Goal: Transaction & Acquisition: Download file/media

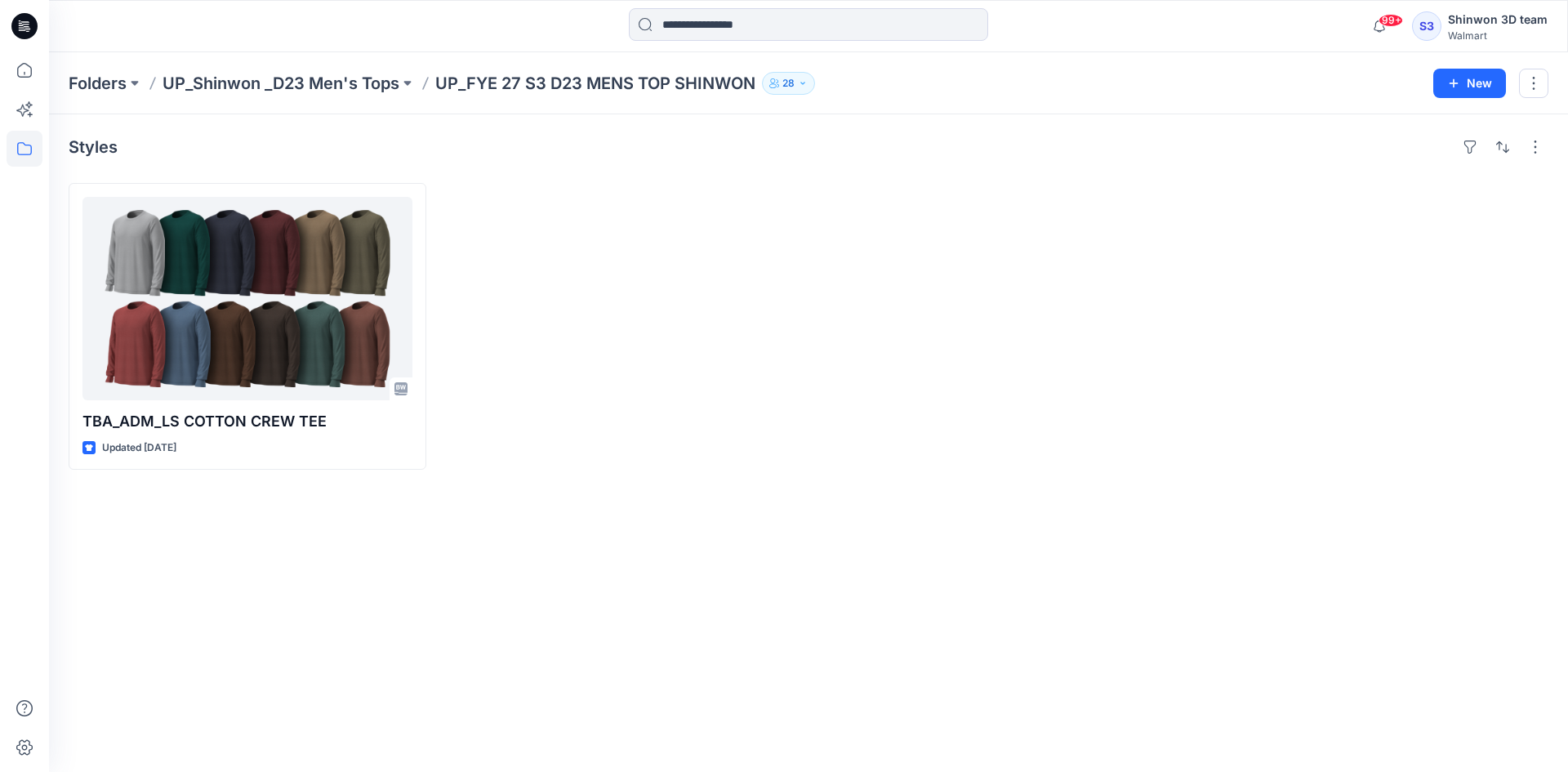
drag, startPoint x: 123, startPoint y: 88, endPoint x: 134, endPoint y: 104, distance: 19.4
click at [123, 88] on p "Folders" at bounding box center [98, 84] width 58 height 23
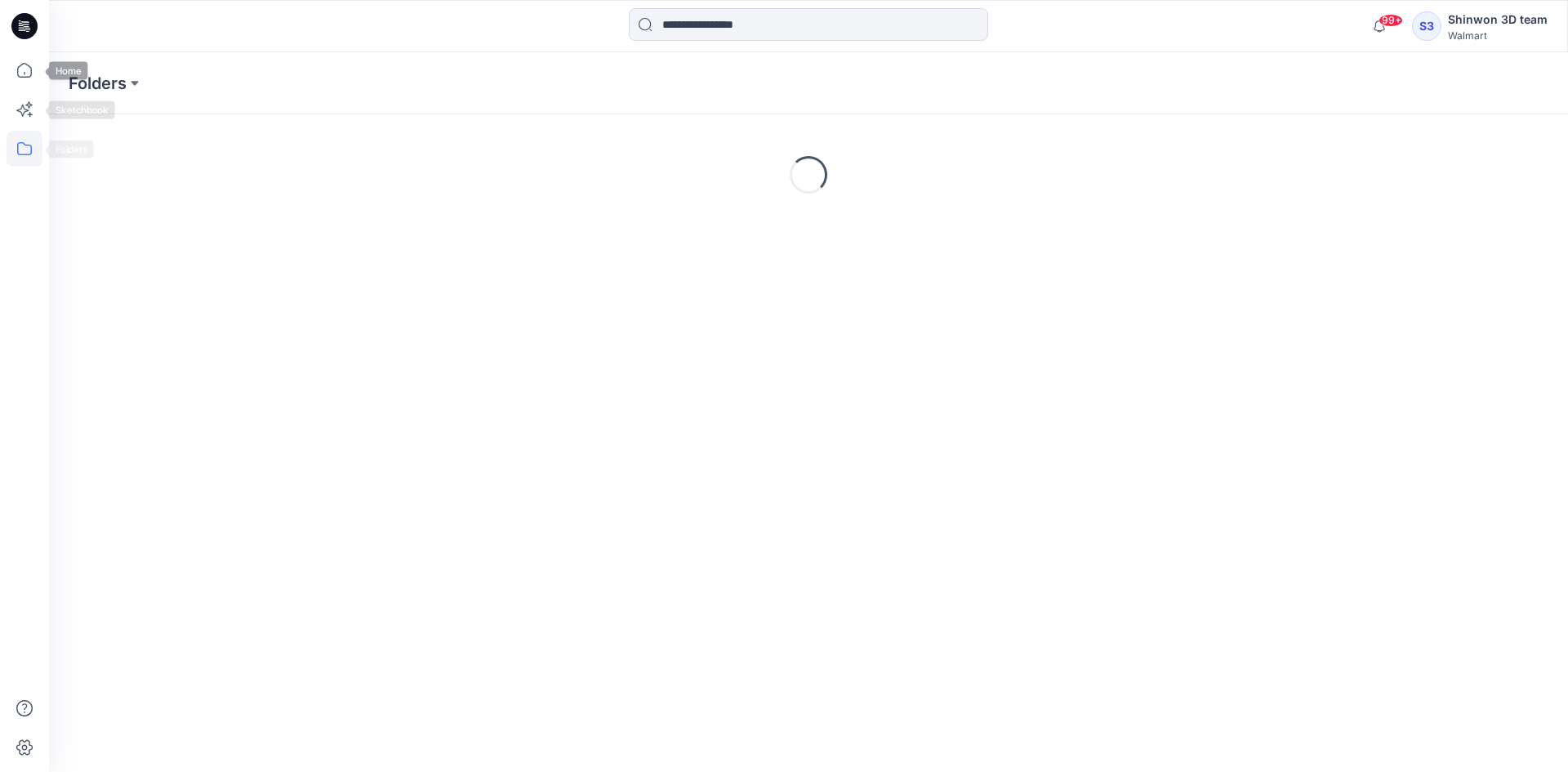
click at [35, 145] on icon at bounding box center [25, 149] width 36 height 36
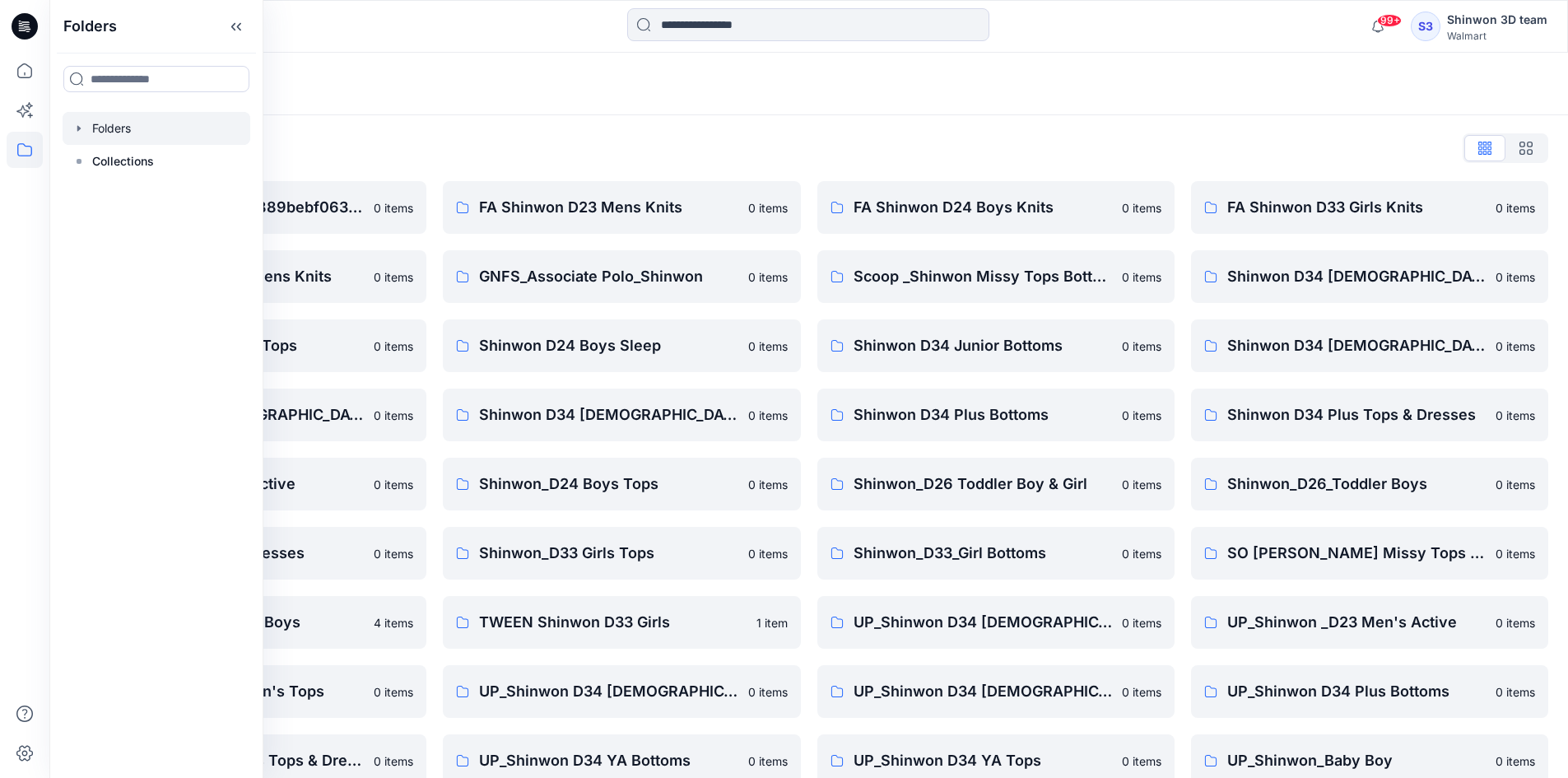
click at [169, 92] on div at bounding box center [156, 79] width 213 height 53
click at [173, 83] on input at bounding box center [156, 79] width 186 height 26
type input "*"
type input "****"
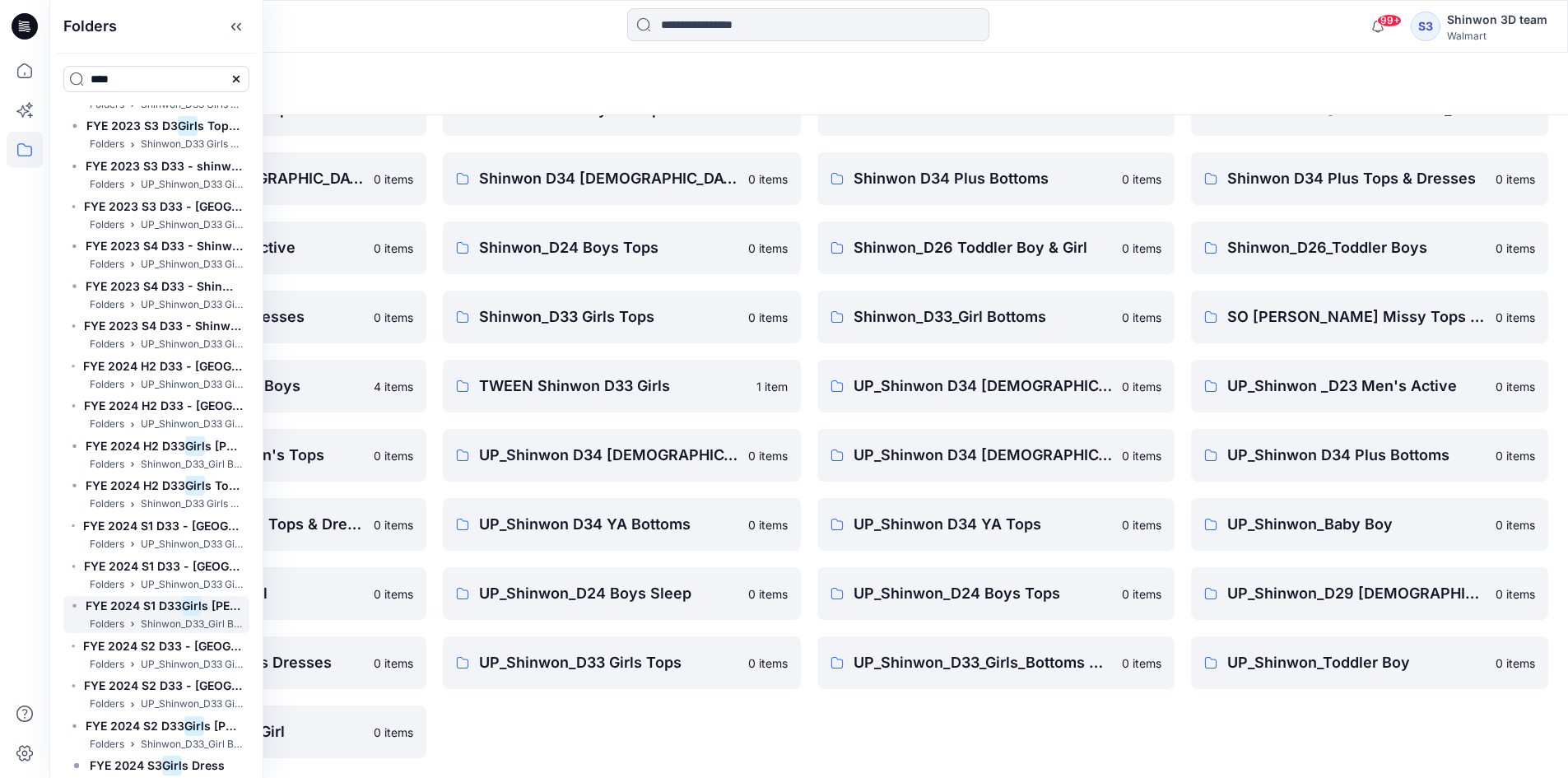
scroll to position [1920, 0]
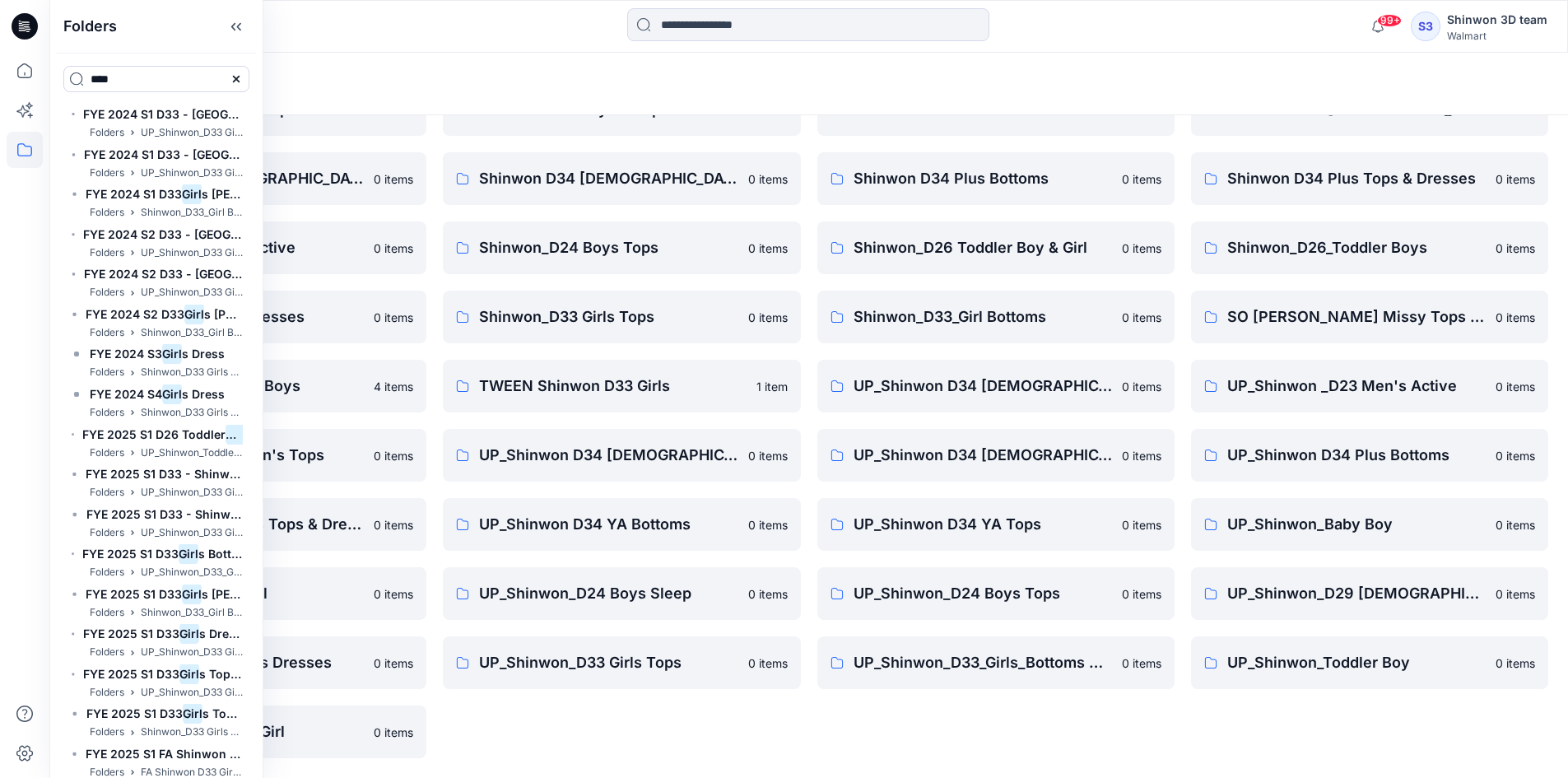
click at [943, 740] on div "FA Shinwon D24 Boys Knits 0 items Scoop _Shinwon Missy Tops Bottoms Dress 0 ite…" at bounding box center [996, 351] width 357 height 814
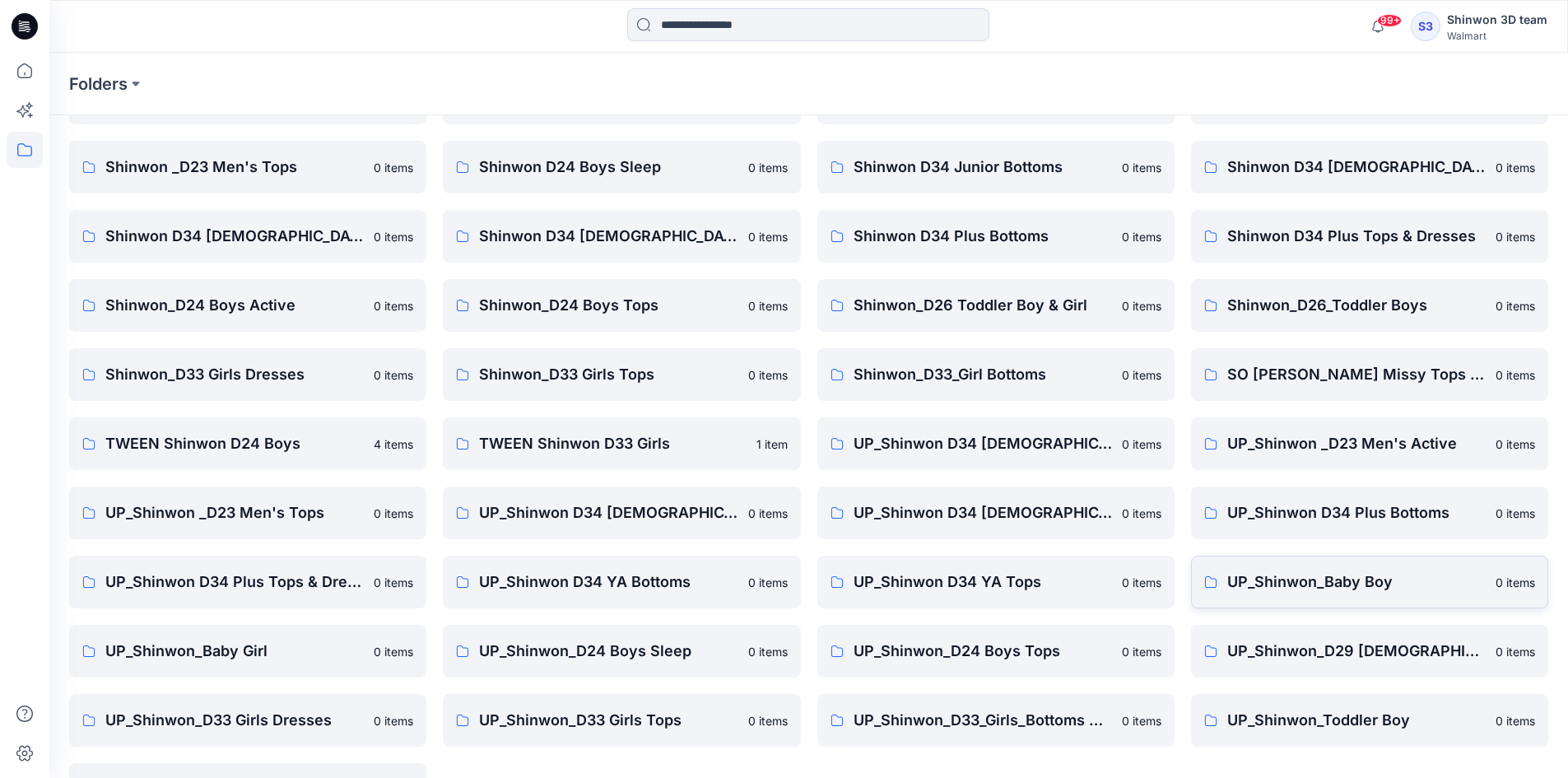
scroll to position [237, 0]
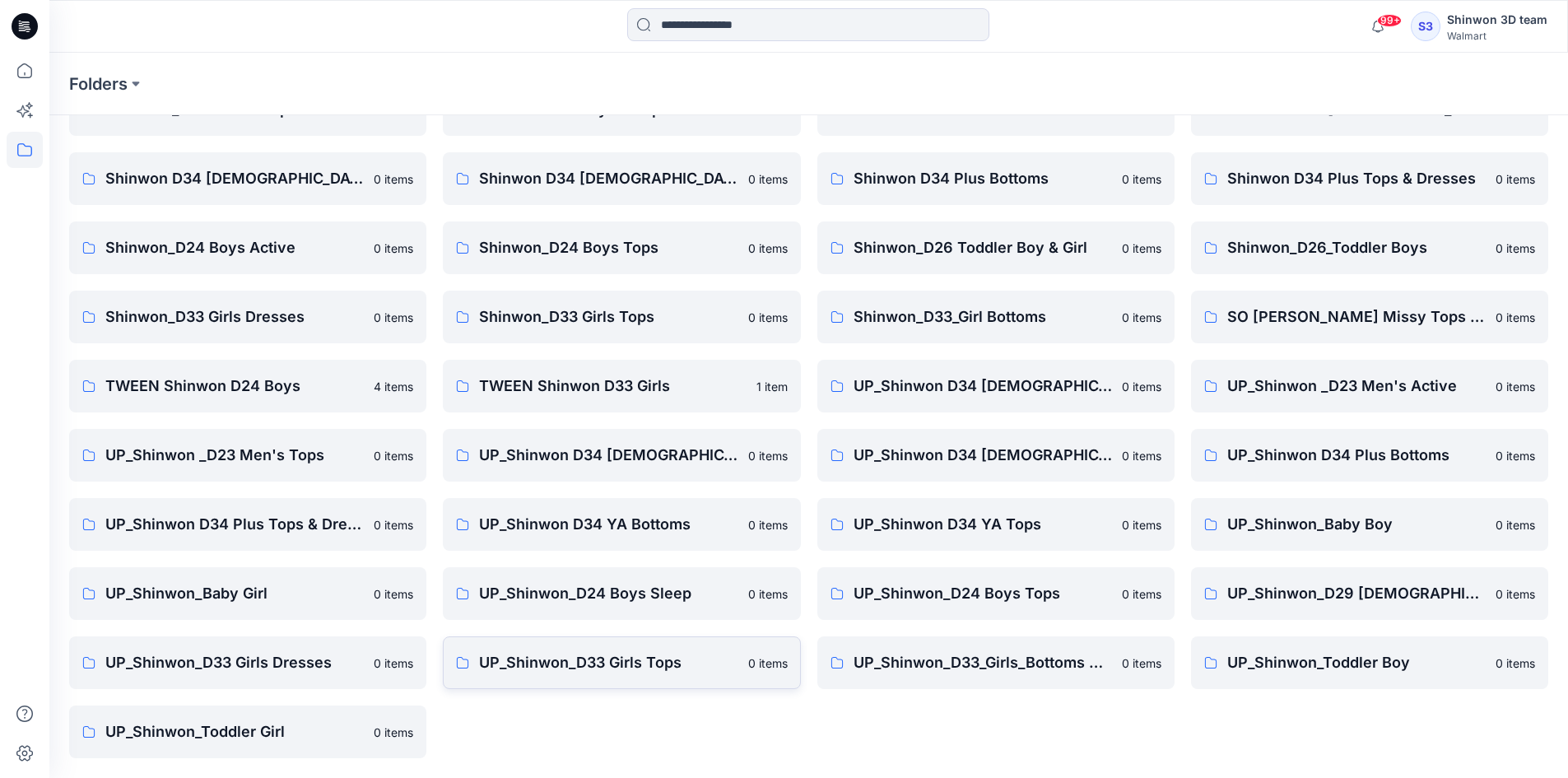
click at [616, 656] on p "UP_Shinwon_D33 Girls Tops" at bounding box center [608, 663] width 258 height 23
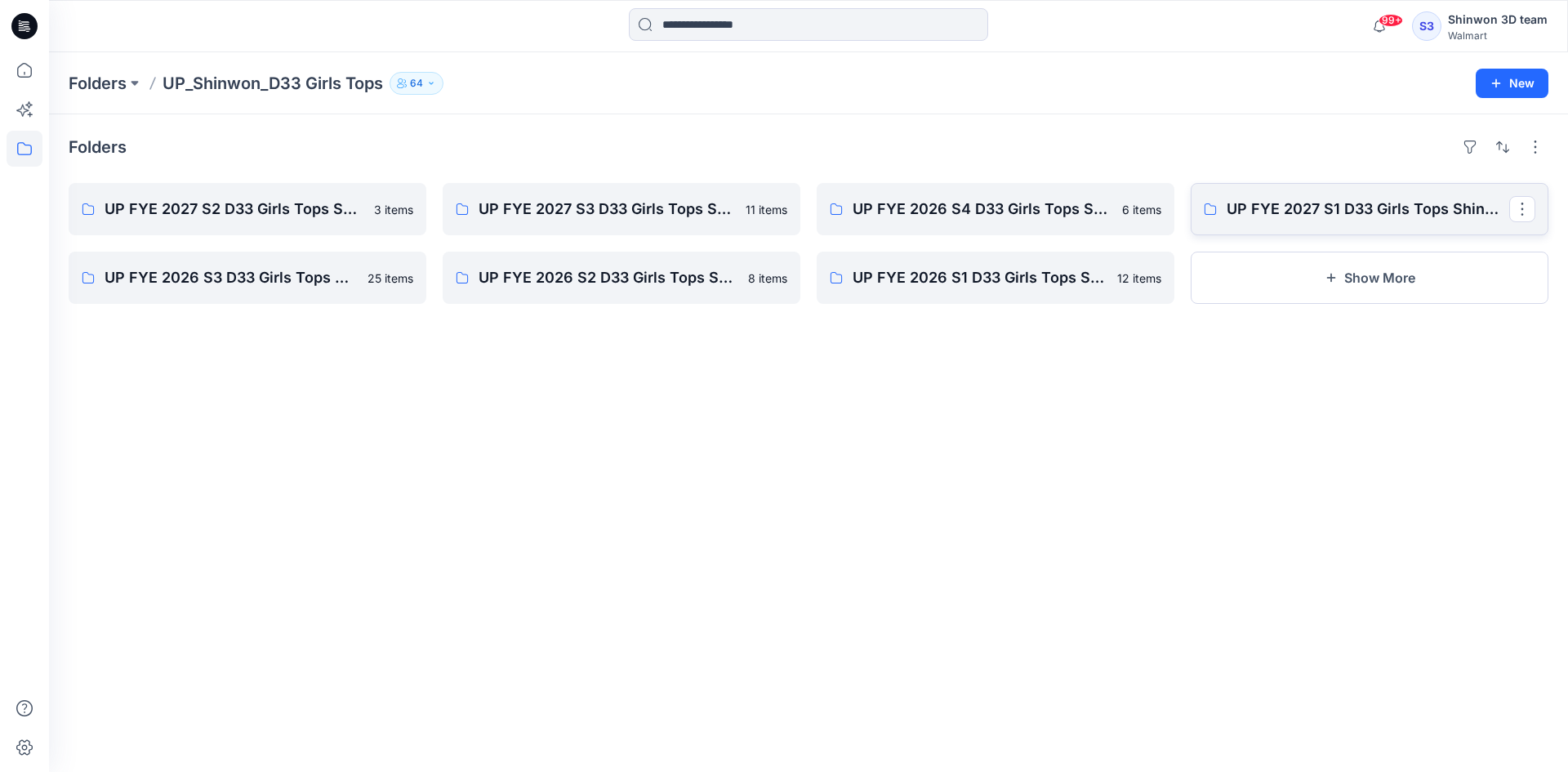
click at [1315, 228] on link "UP FYE 2027 S1 D33 Girls Tops Shinwon" at bounding box center [1369, 209] width 358 height 53
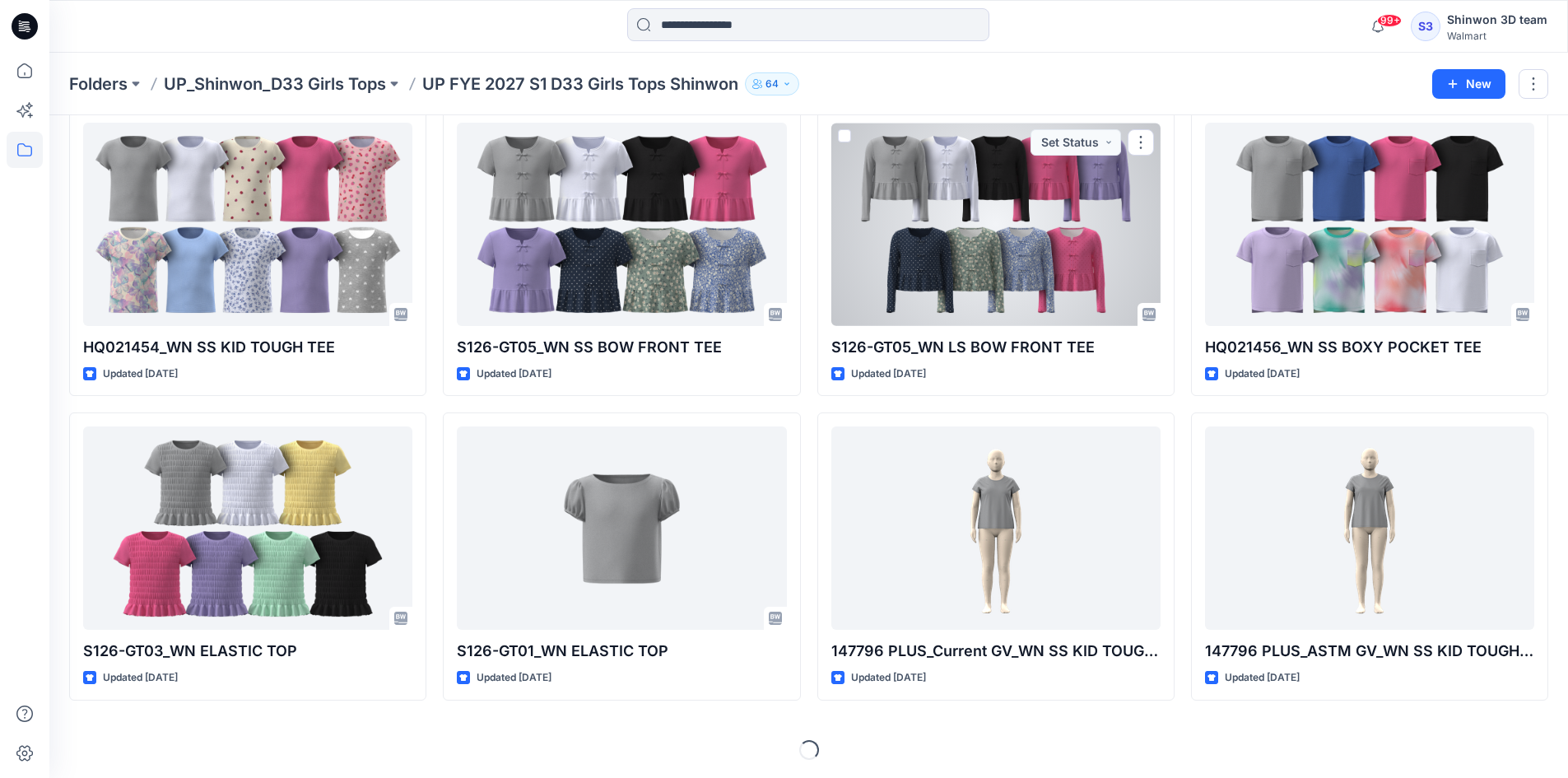
scroll to position [382, 0]
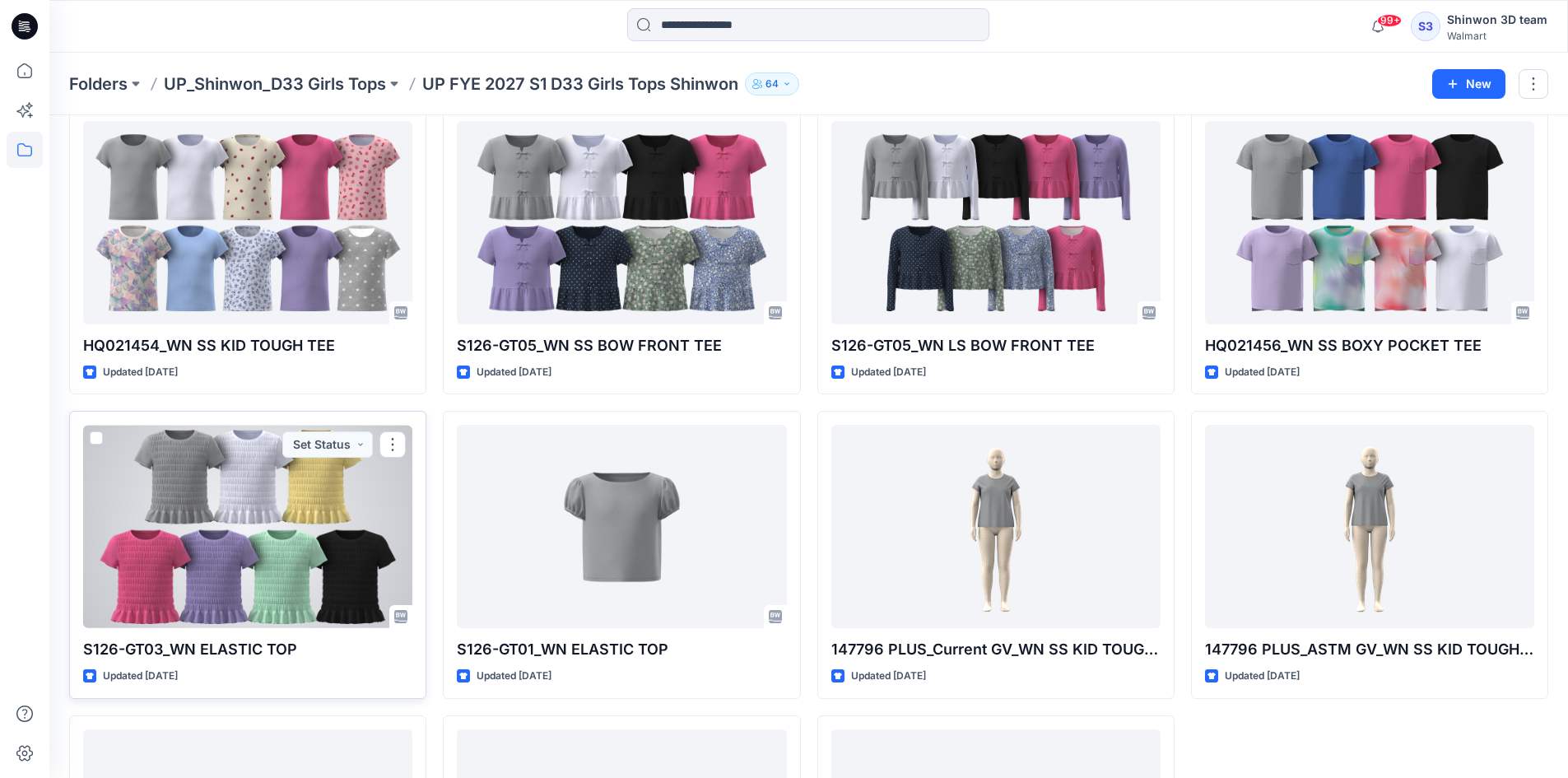
click at [172, 545] on div at bounding box center [247, 526] width 329 height 204
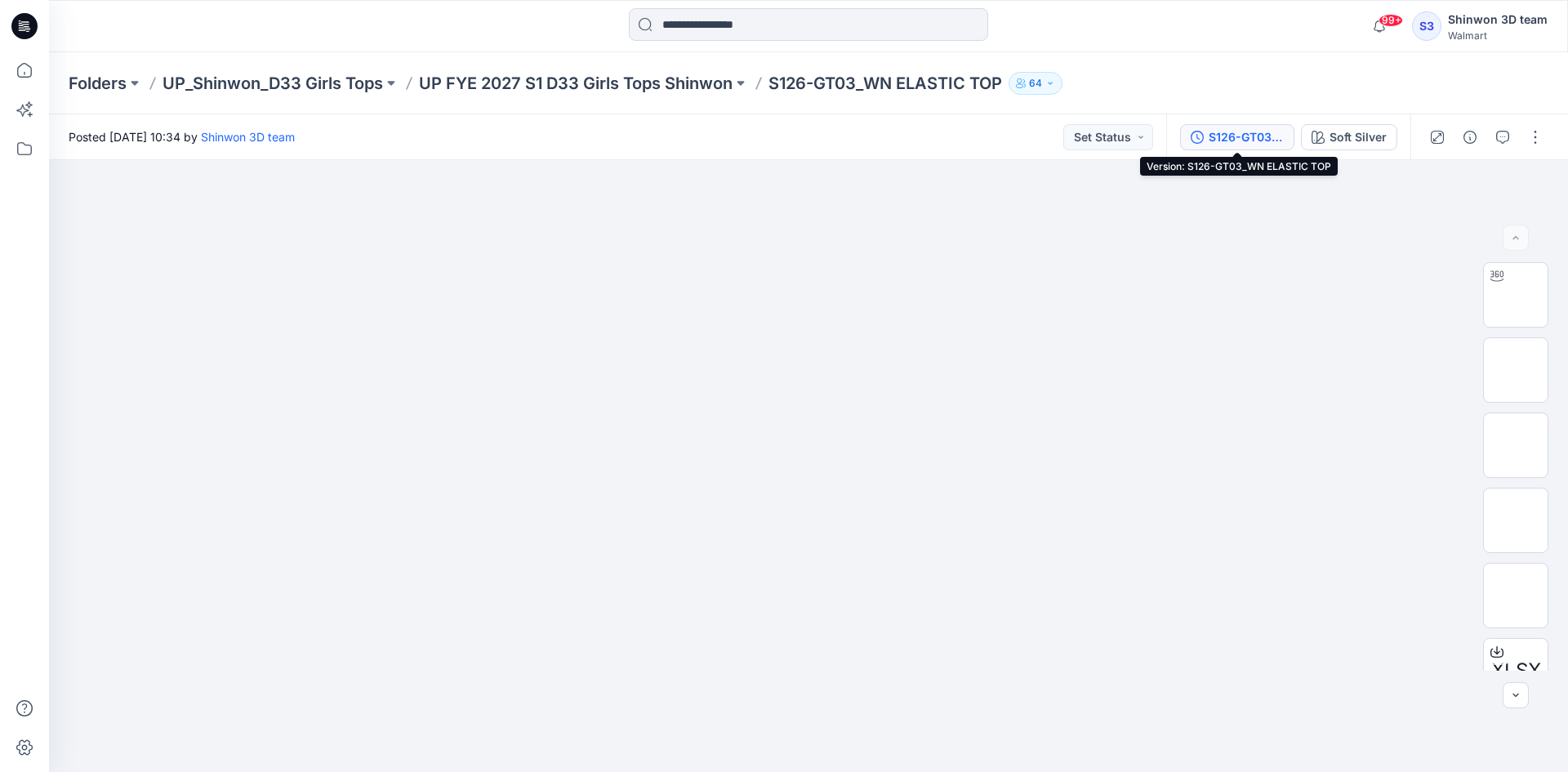
click at [1247, 130] on div "S126-GT03_WN ELASTIC TOP" at bounding box center [1246, 137] width 76 height 18
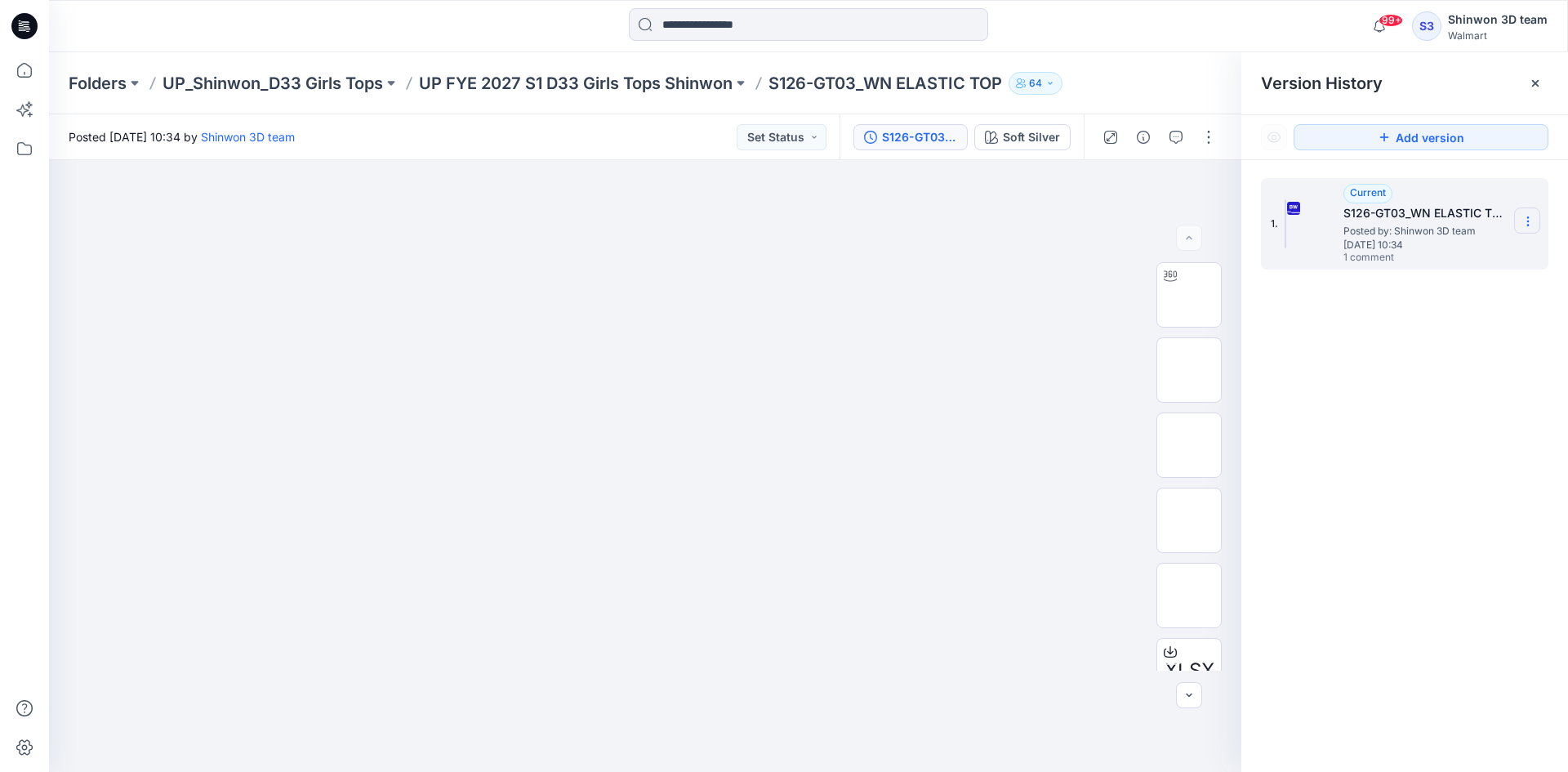
click at [1527, 220] on icon at bounding box center [1528, 222] width 13 height 13
click at [1479, 256] on span "Download Source BW File" at bounding box center [1445, 253] width 137 height 20
